Goal: Find specific page/section: Find specific page/section

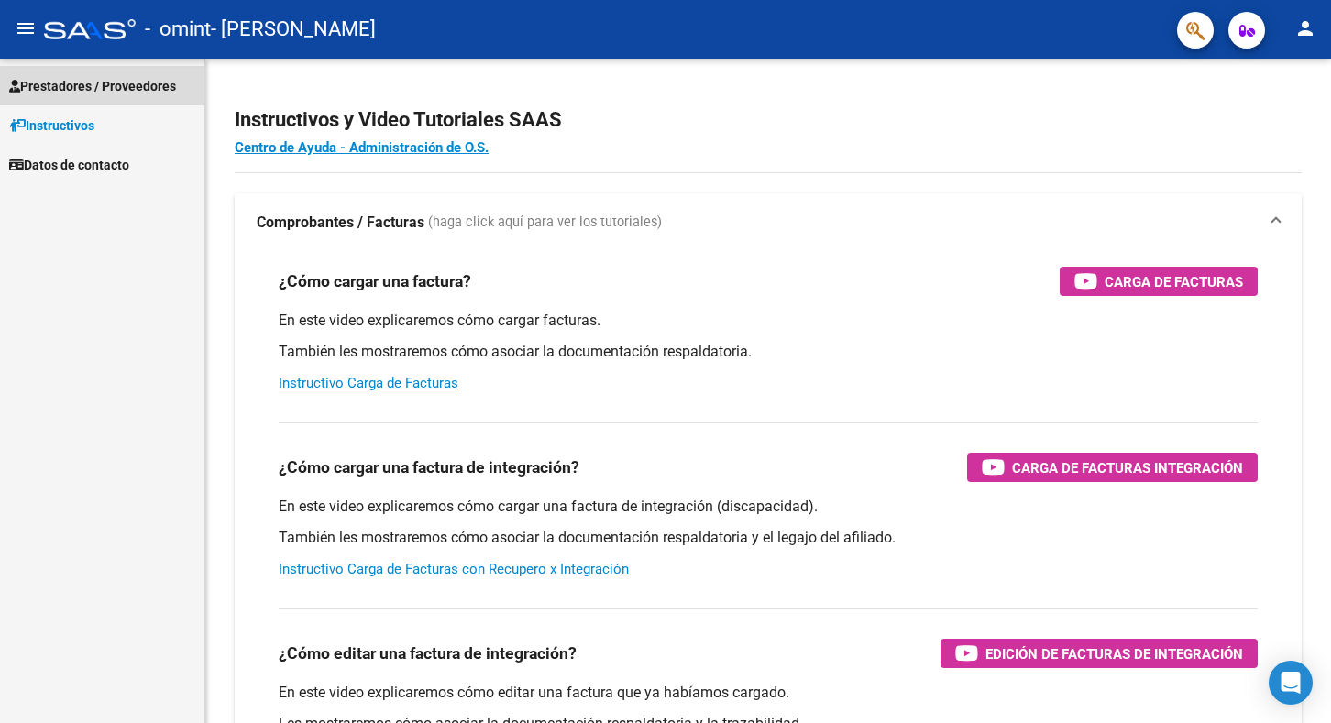
click at [61, 83] on span "Prestadores / Proveedores" at bounding box center [92, 86] width 167 height 20
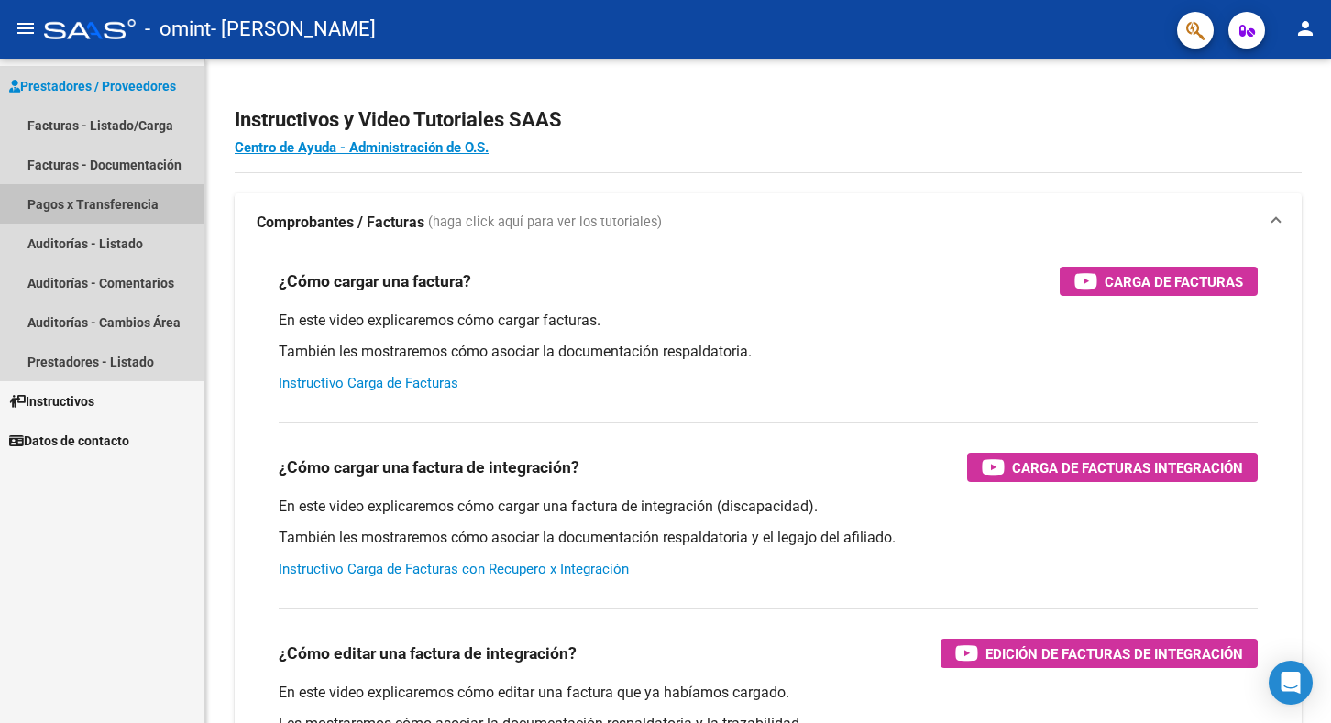
click at [80, 202] on link "Pagos x Transferencia" at bounding box center [102, 203] width 204 height 39
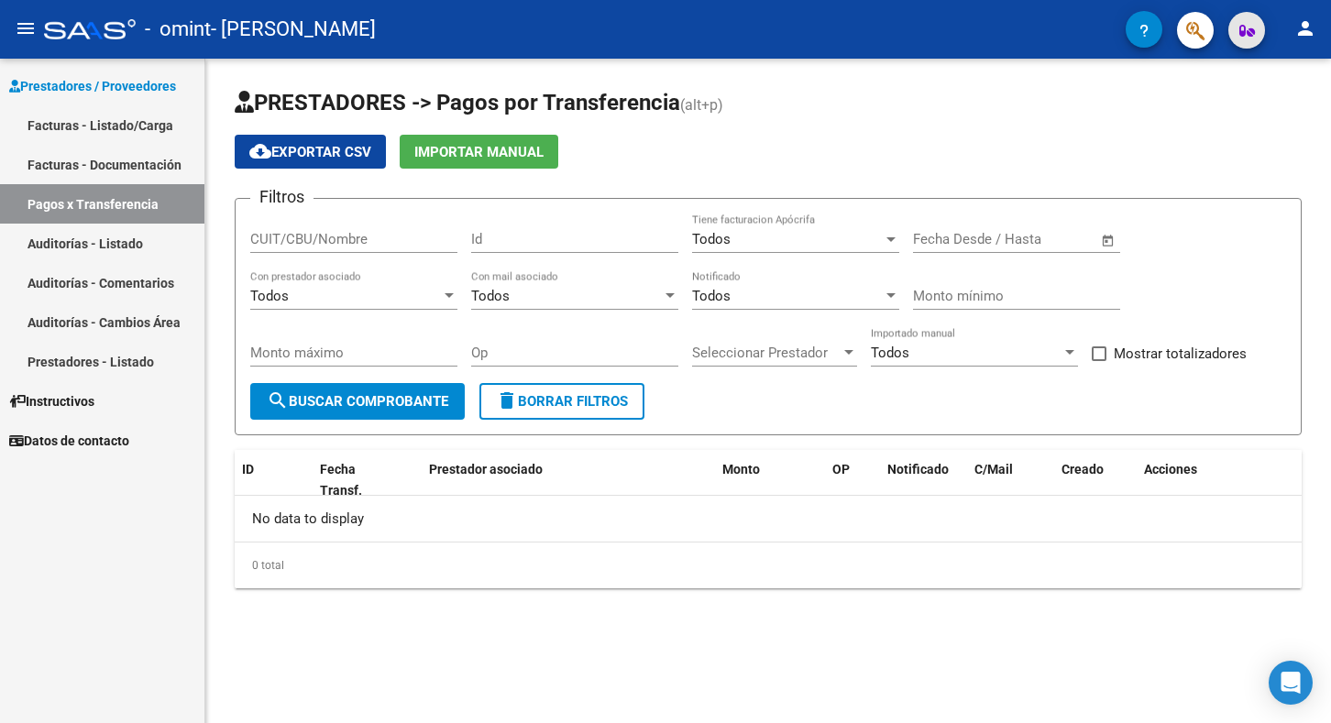
click at [1253, 34] on icon "button" at bounding box center [1248, 31] width 16 height 14
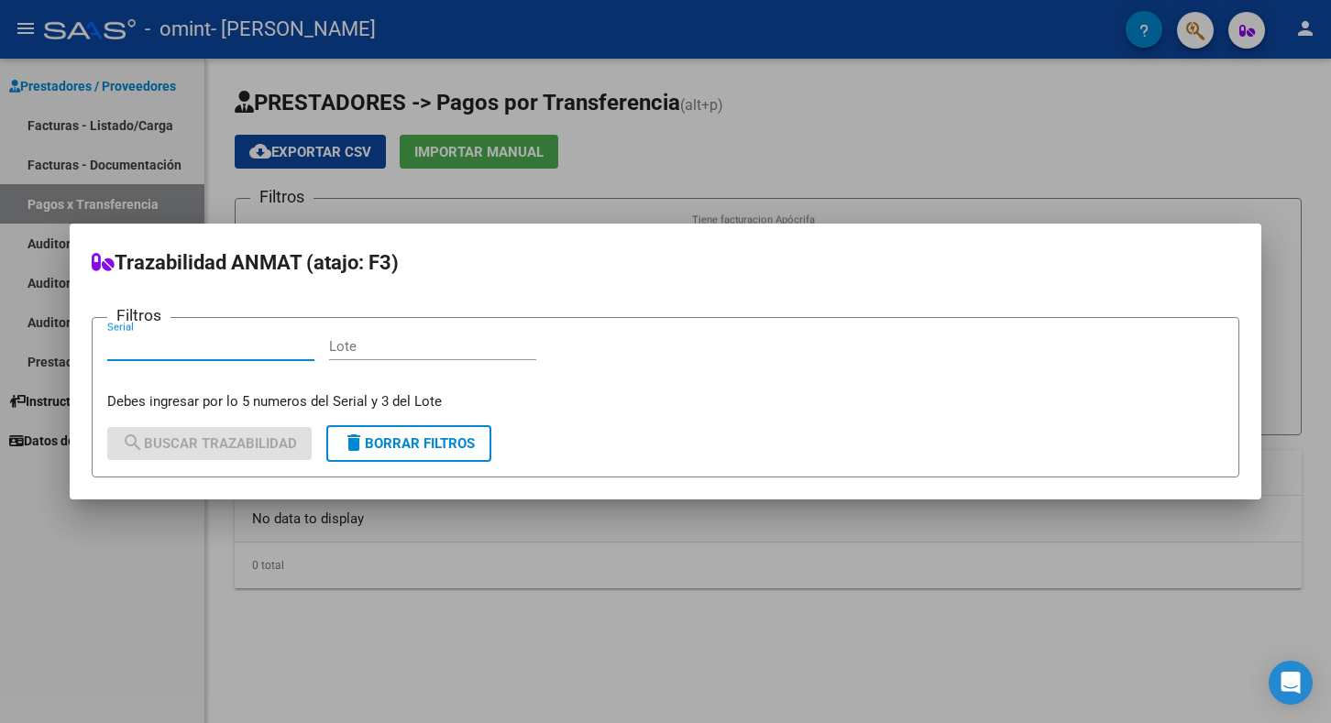
click at [894, 18] on div at bounding box center [665, 361] width 1331 height 723
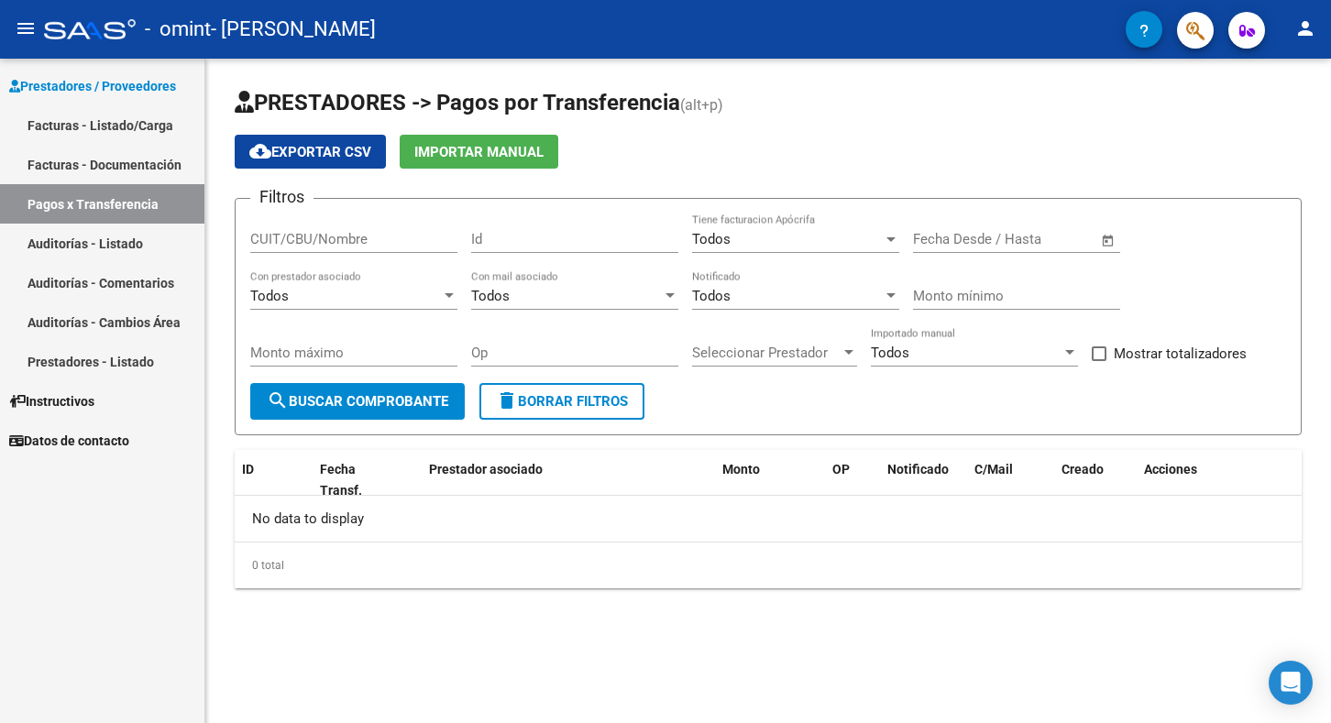
click at [275, 241] on input "CUIT/CBU/Nombre" at bounding box center [353, 239] width 207 height 17
click at [362, 288] on div "Todos" at bounding box center [345, 296] width 191 height 17
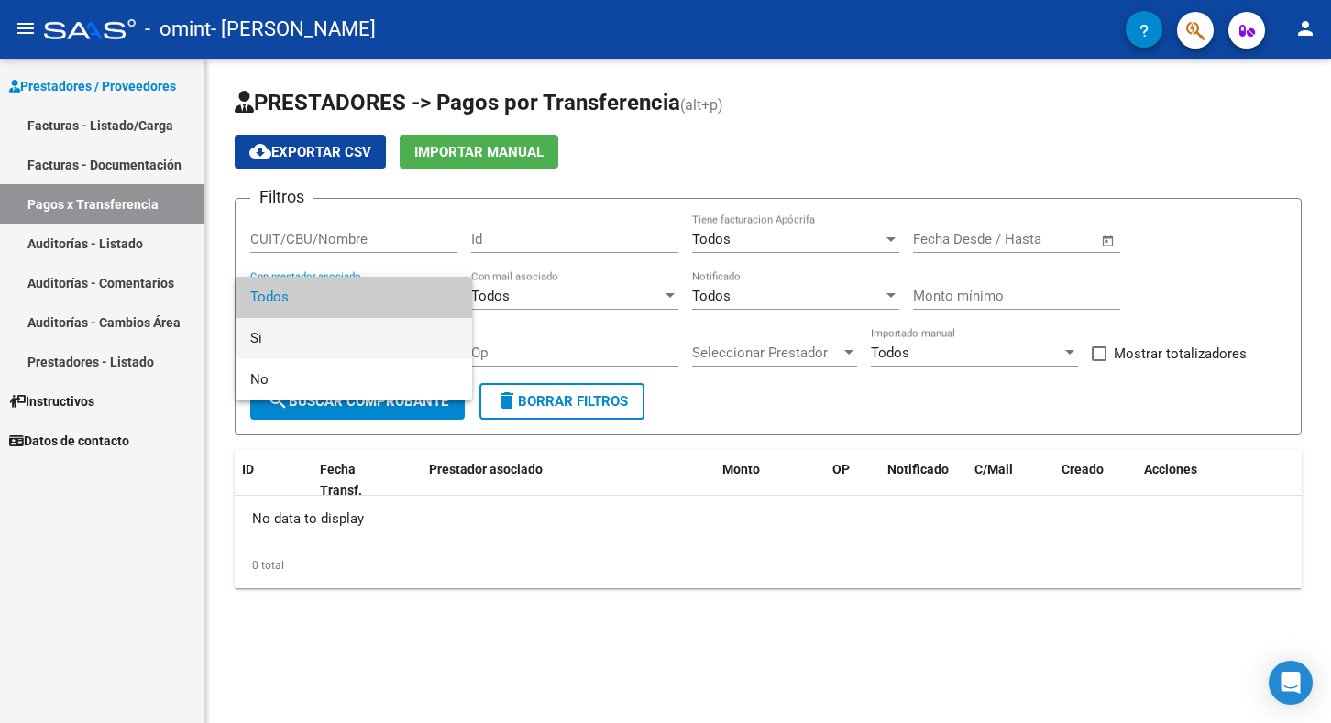
click at [340, 348] on span "Si" at bounding box center [353, 338] width 207 height 41
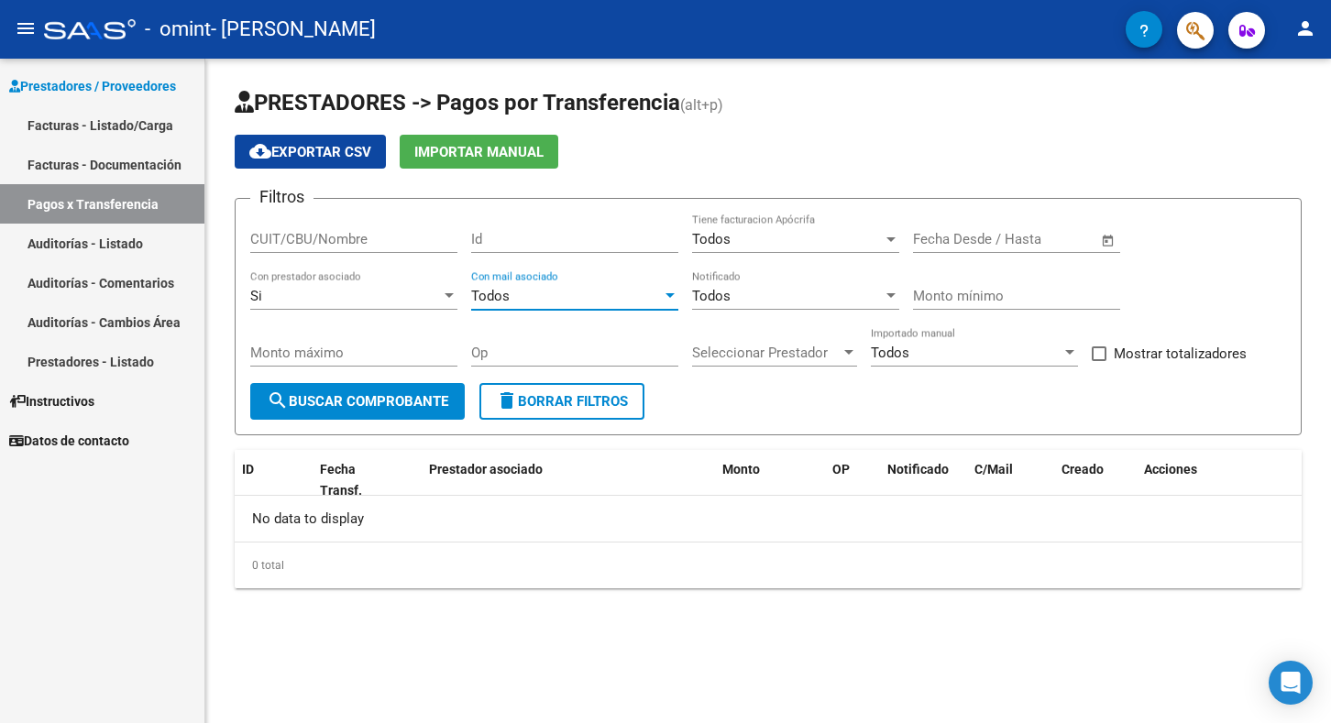
click at [545, 288] on div "Todos" at bounding box center [566, 296] width 191 height 17
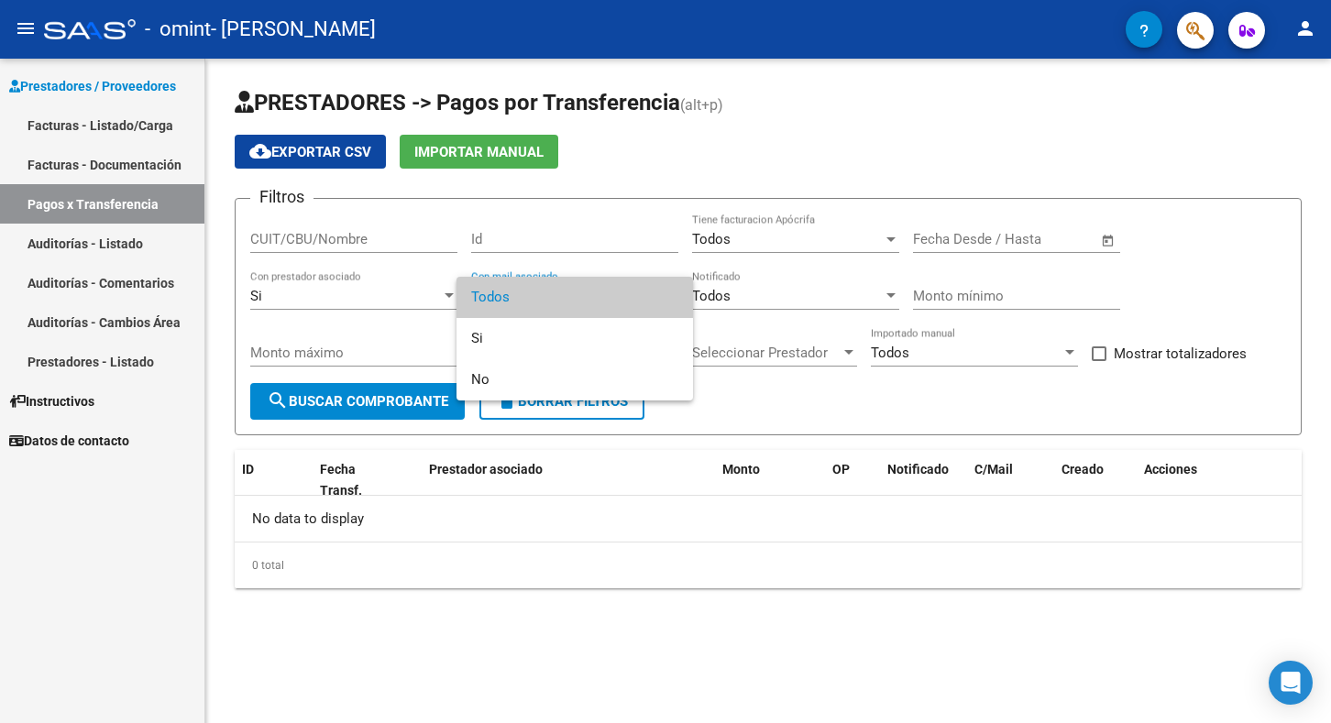
click at [538, 451] on div at bounding box center [665, 361] width 1331 height 723
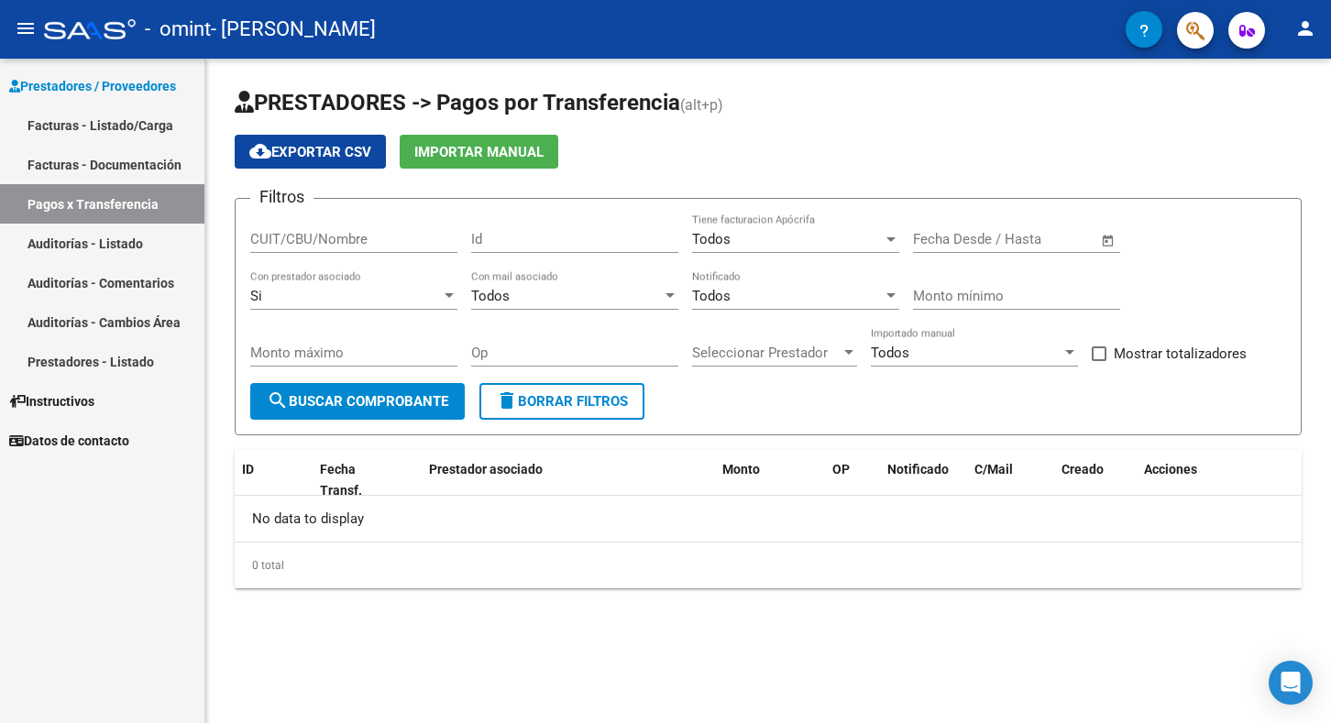
click at [354, 576] on div "0 total" at bounding box center [768, 566] width 1067 height 46
click at [86, 127] on link "Facturas - Listado/Carga" at bounding box center [102, 124] width 204 height 39
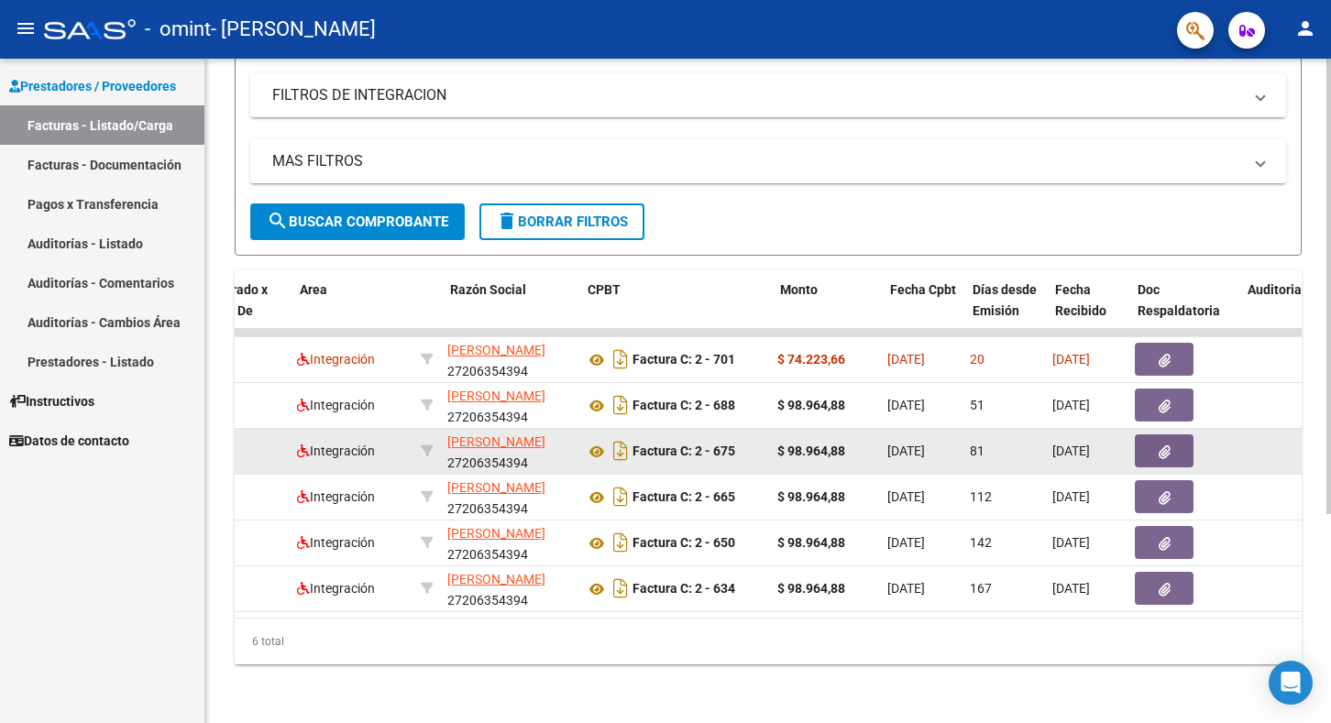
scroll to position [0, 303]
click at [624, 450] on icon "Descargar documento" at bounding box center [620, 450] width 24 height 29
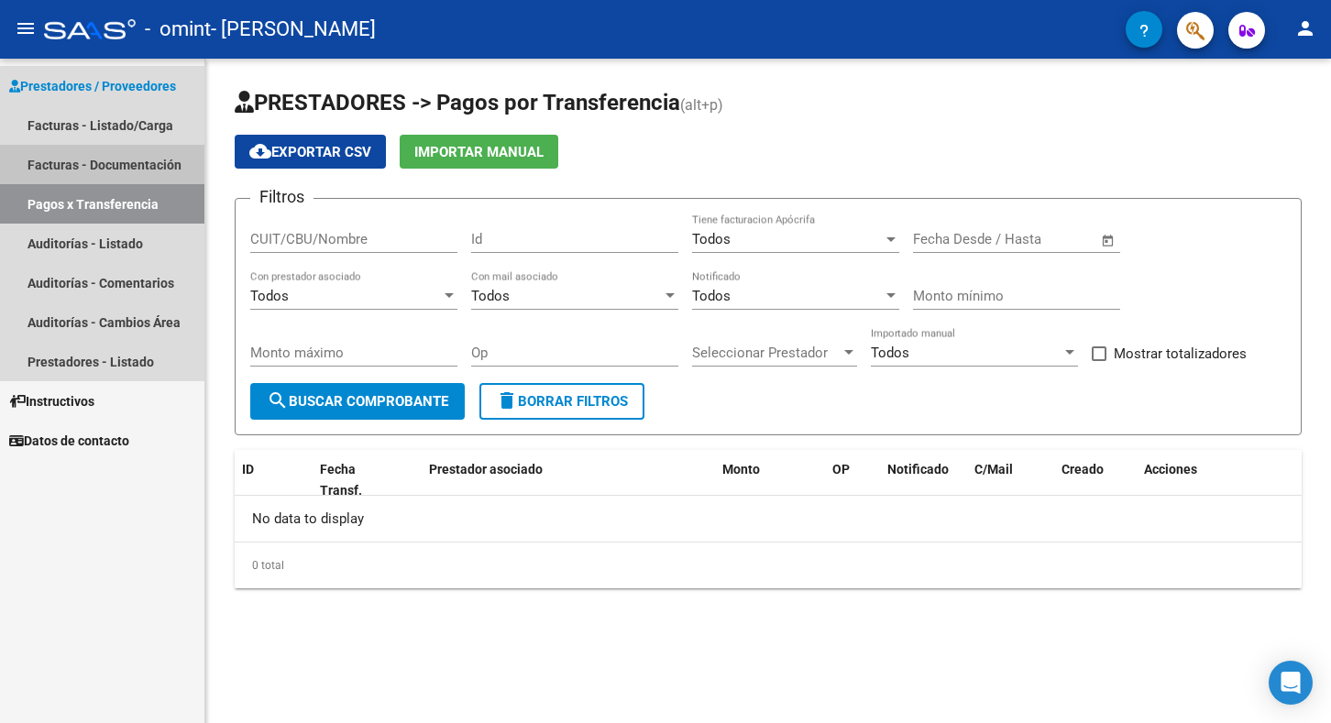
click at [104, 163] on link "Facturas - Documentación" at bounding box center [102, 164] width 204 height 39
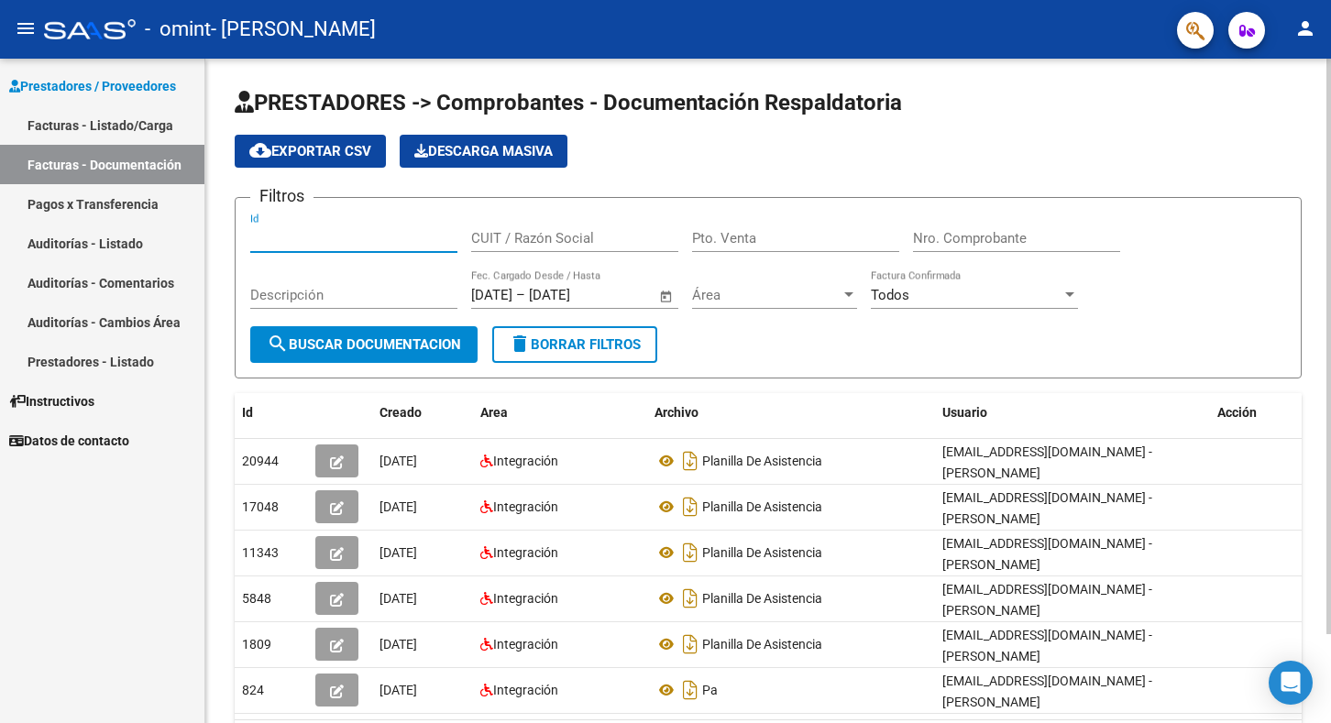
click at [315, 235] on input "Id" at bounding box center [353, 238] width 207 height 17
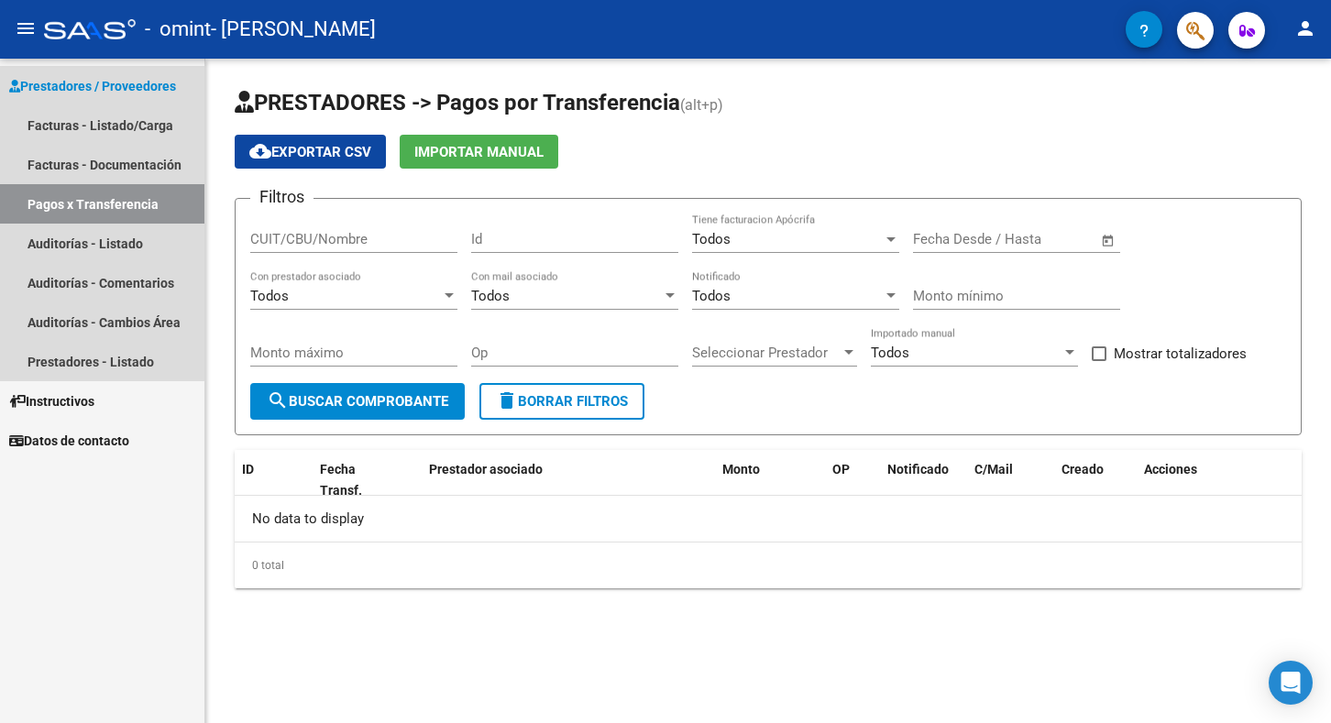
click at [60, 82] on span "Prestadores / Proveedores" at bounding box center [92, 86] width 167 height 20
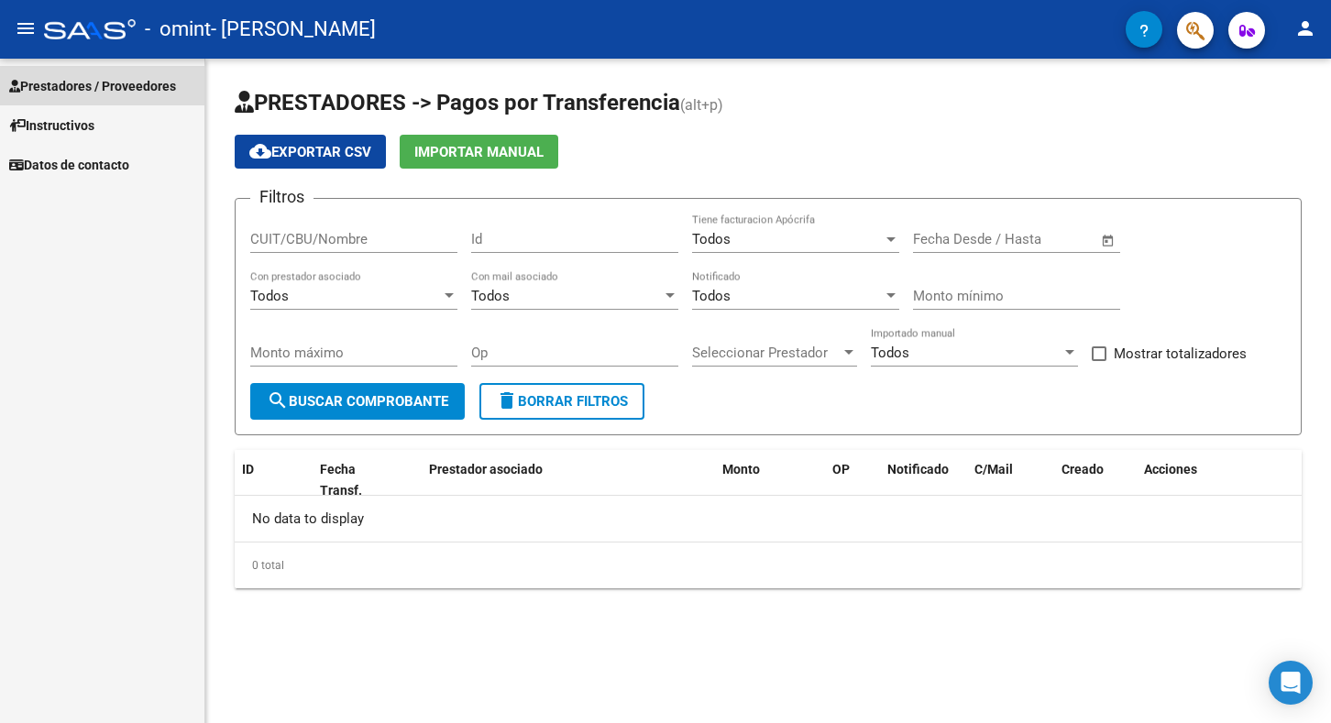
click at [131, 87] on span "Prestadores / Proveedores" at bounding box center [92, 86] width 167 height 20
